Goal: Check status: Check status

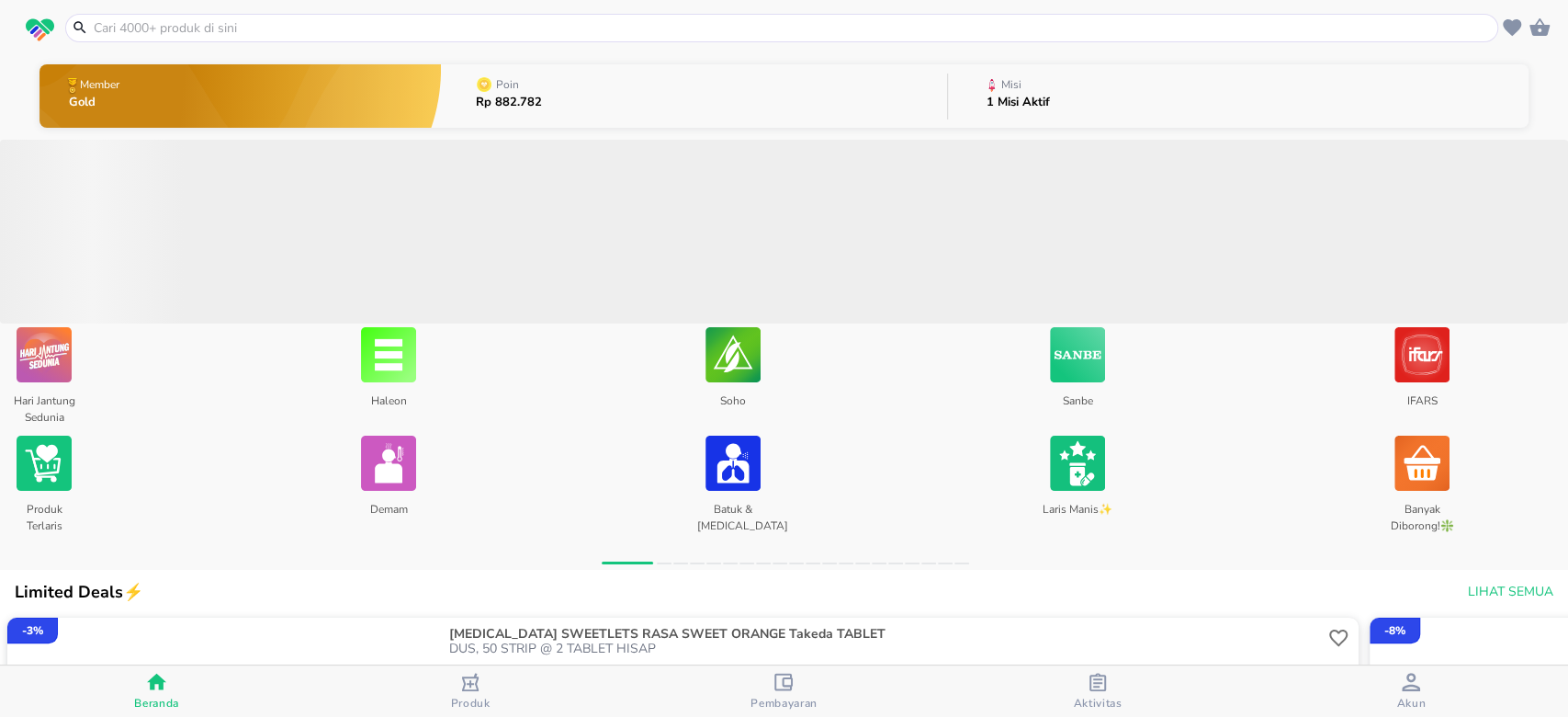
click at [1098, 107] on button "Misi 1 Misi Aktif" at bounding box center [1238, 95] width 581 height 73
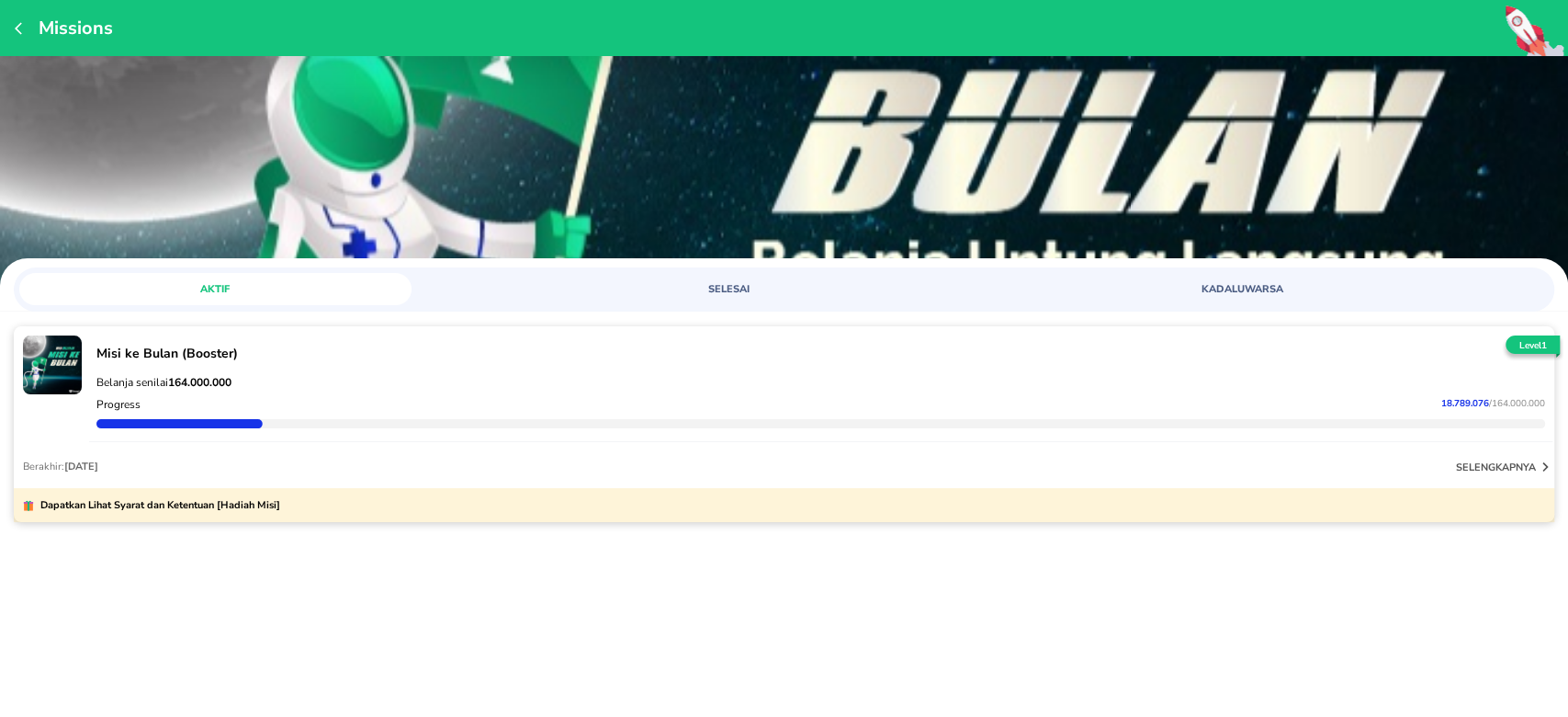
click at [235, 379] on p "Belanja senilai 164.000.000" at bounding box center [820, 383] width 1448 height 15
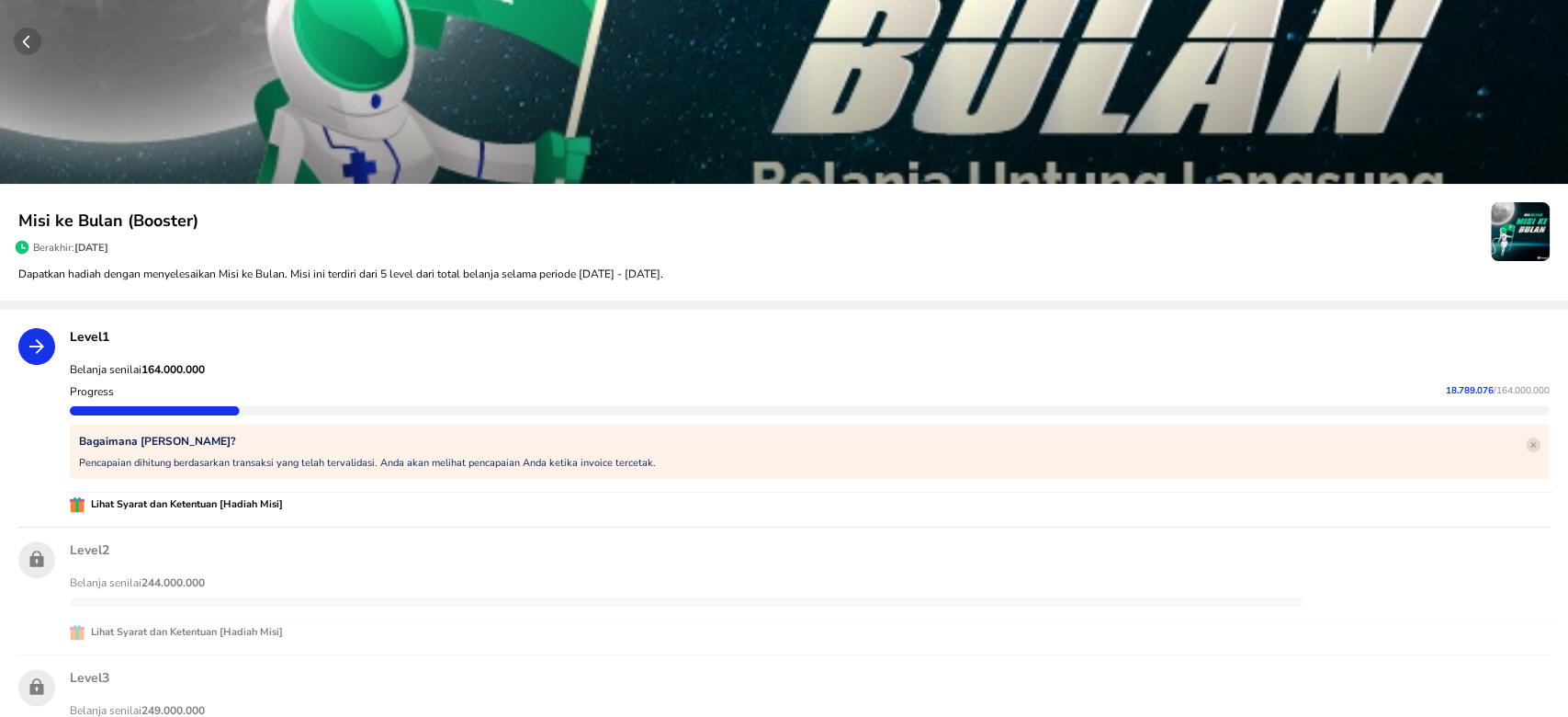
click at [1446, 394] on span "18.789.076" at bounding box center [1469, 391] width 48 height 13
copy p "18.789.076"
